Goal: Information Seeking & Learning: Learn about a topic

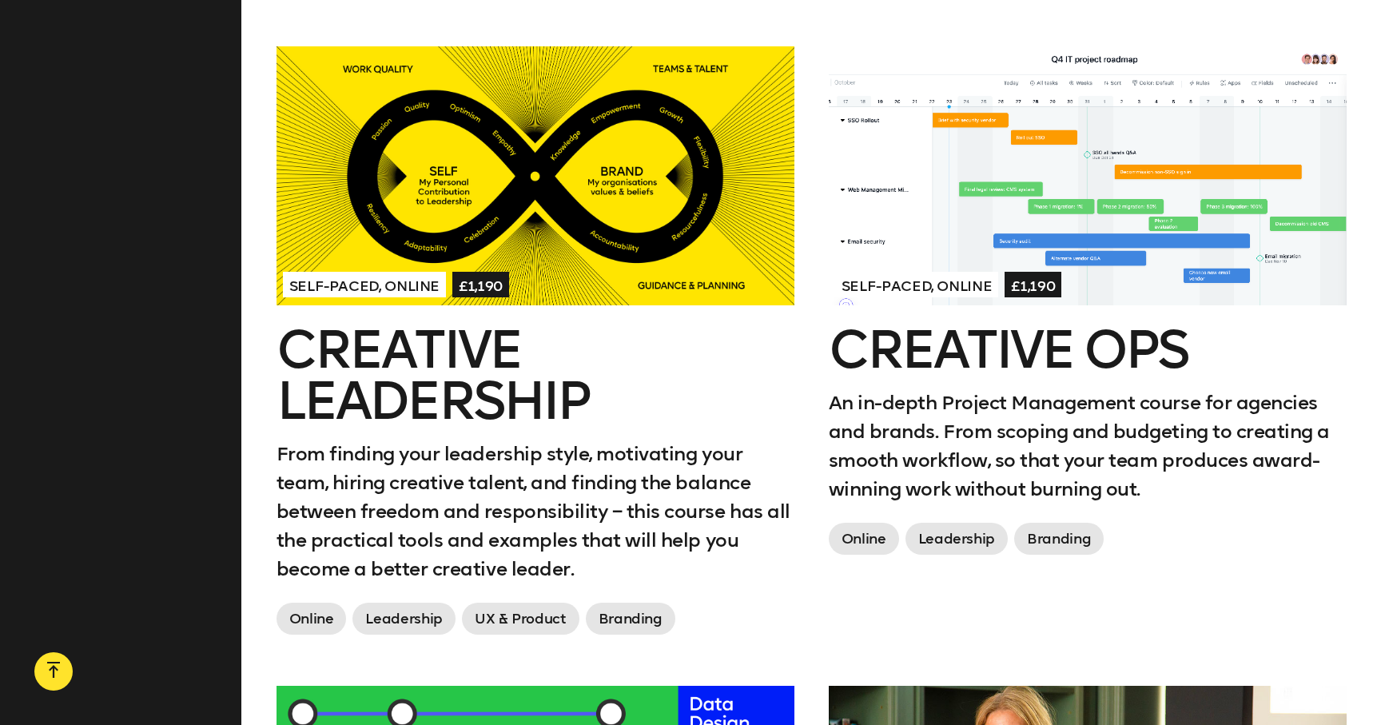
scroll to position [1939, 0]
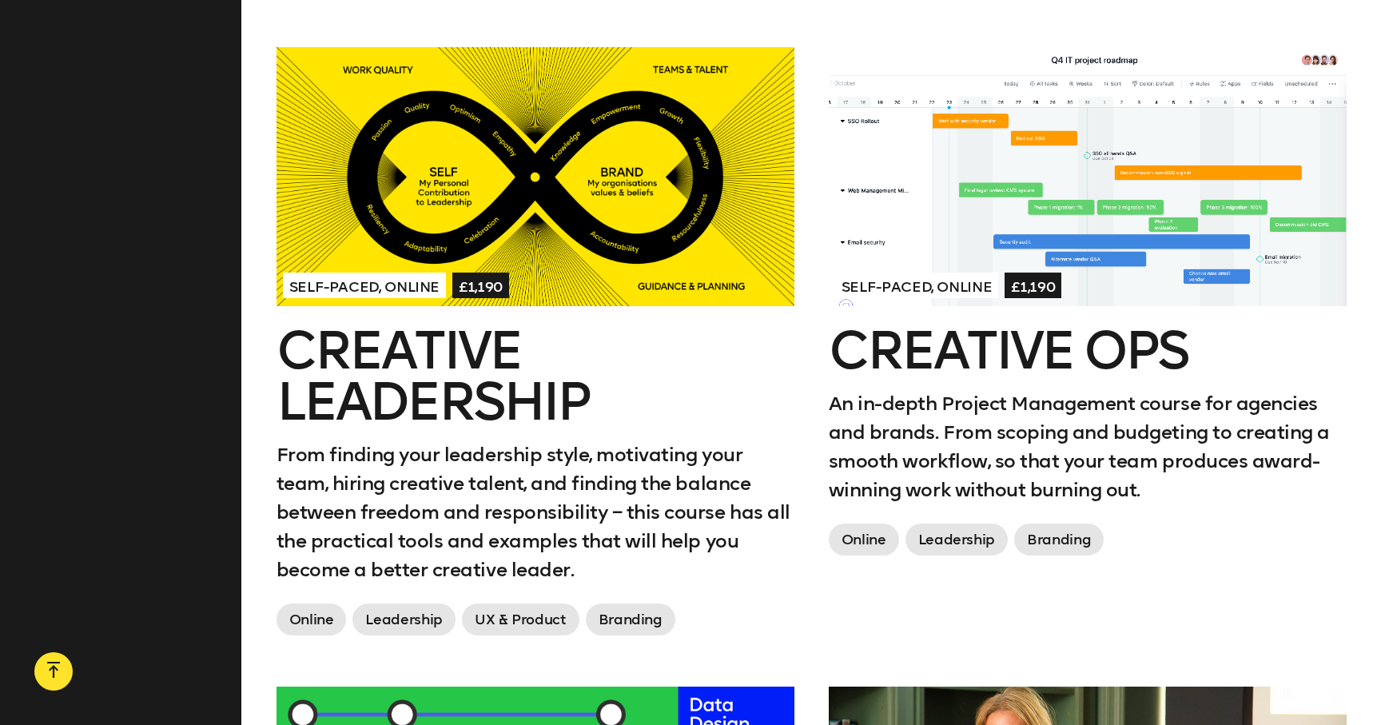
click at [1027, 154] on div at bounding box center [1088, 176] width 518 height 259
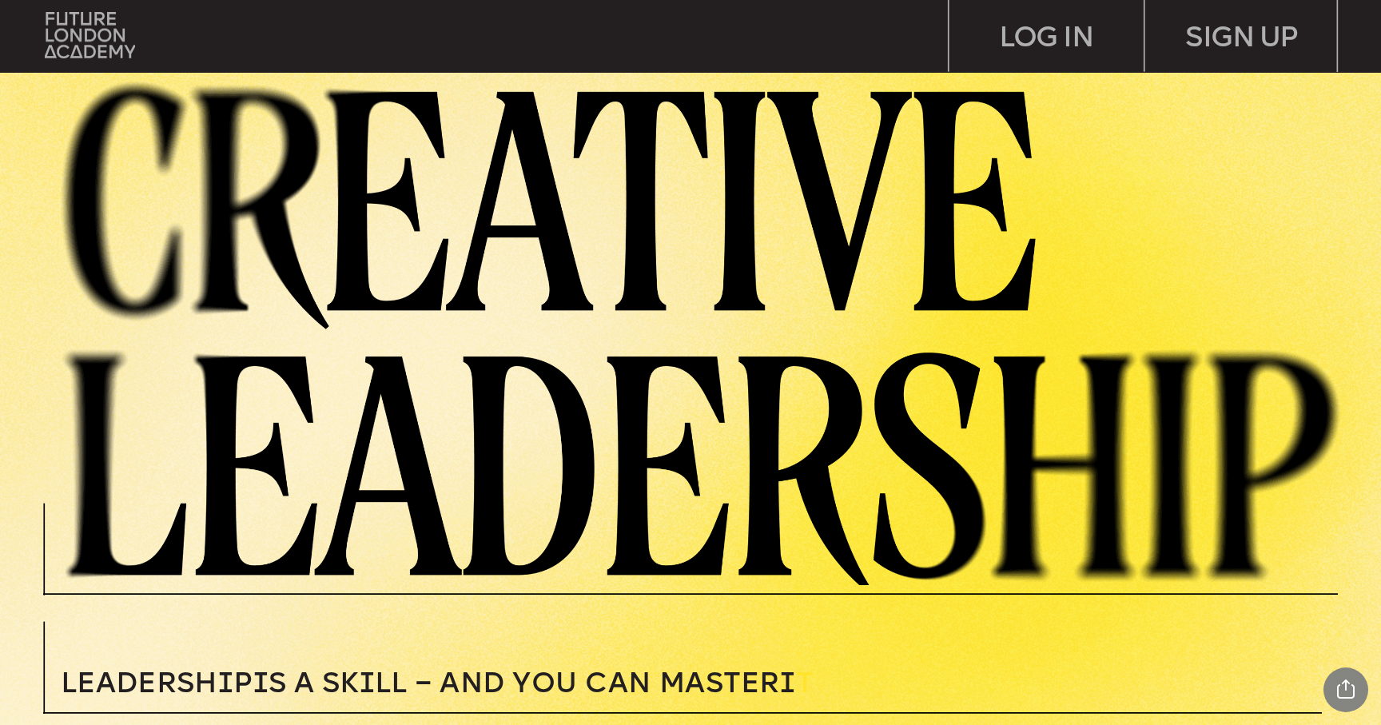
drag, startPoint x: 695, startPoint y: 435, endPoint x: 830, endPoint y: 719, distance: 314.3
